Goal: Go to known website: Go to known website

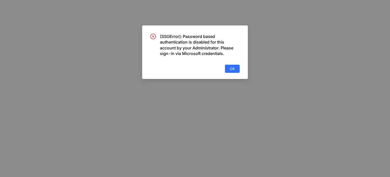
click at [232, 73] on div "[SSOError]: Password based authentication is disabled for this account by your …" at bounding box center [195, 51] width 106 height 53
click at [235, 68] on button "OK" at bounding box center [232, 69] width 15 height 8
